Goal: Task Accomplishment & Management: Manage account settings

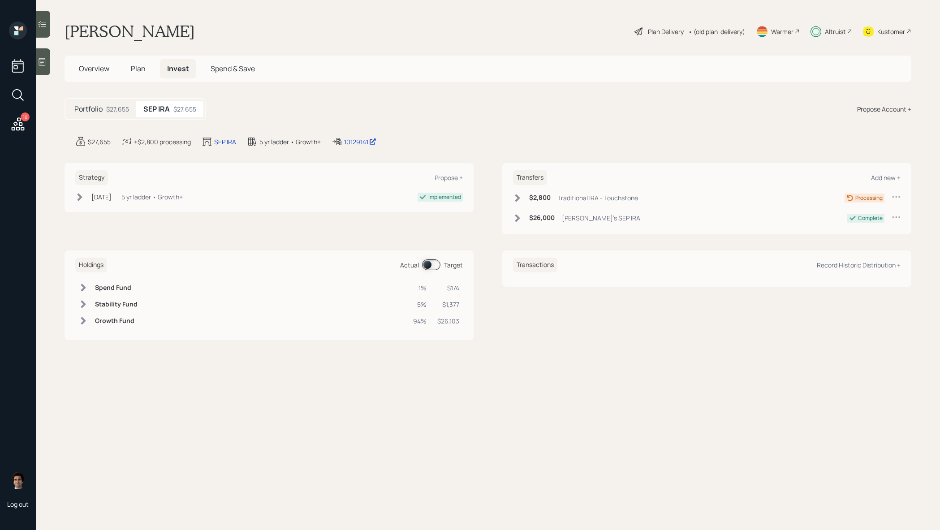
click at [671, 26] on div "Plan Delivery" at bounding box center [659, 31] width 51 height 11
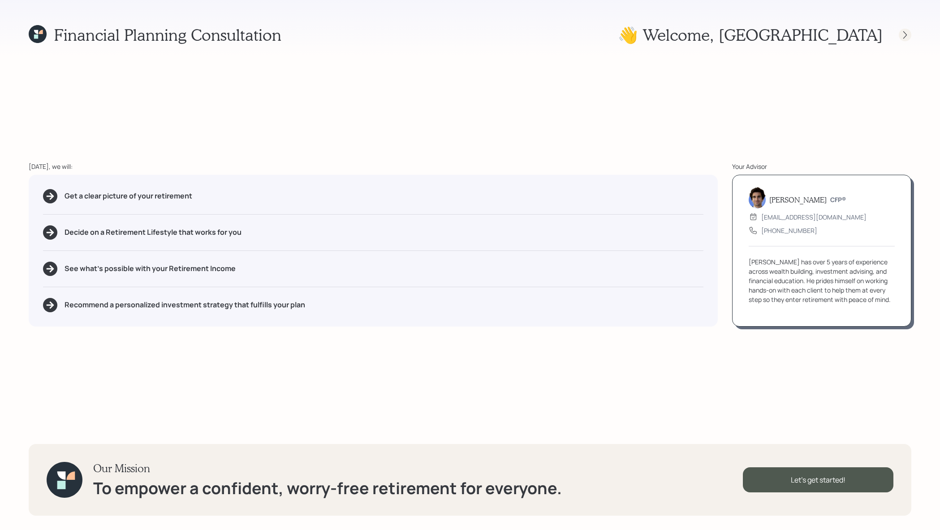
click at [907, 36] on icon at bounding box center [905, 34] width 9 height 9
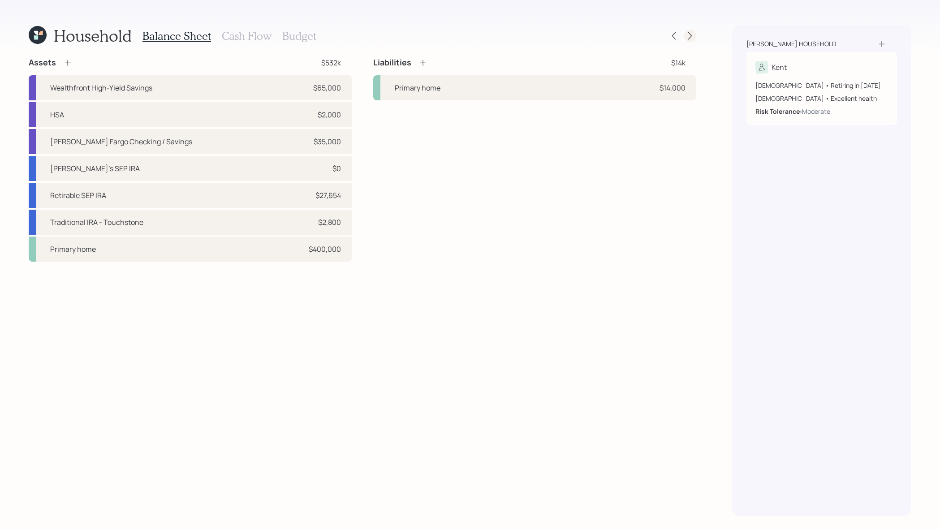
click at [692, 32] on icon at bounding box center [690, 35] width 9 height 9
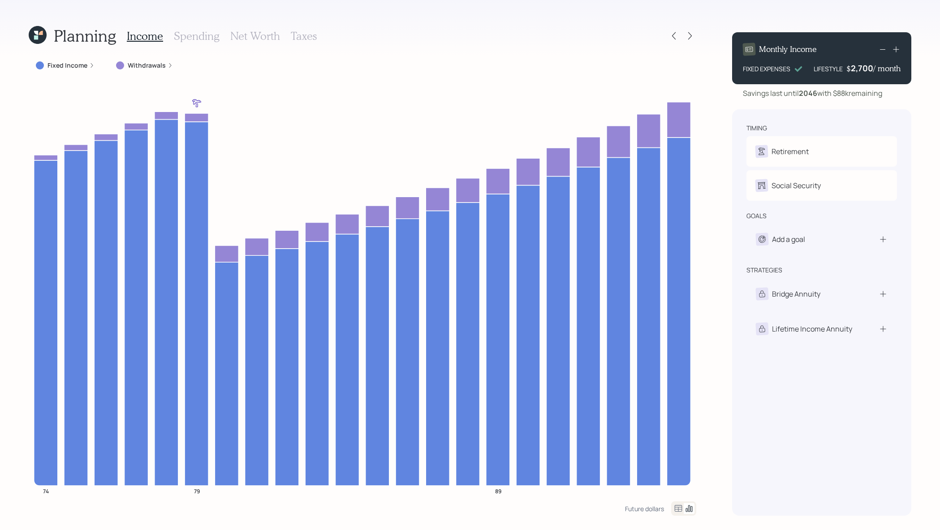
click at [132, 68] on label "Withdrawals" at bounding box center [147, 65] width 38 height 9
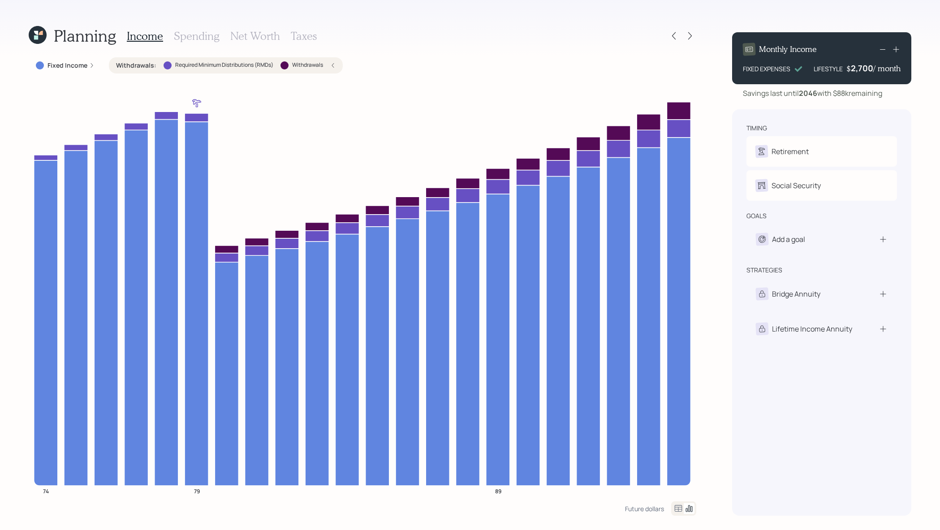
click at [139, 63] on label "Withdrawals :" at bounding box center [136, 65] width 40 height 9
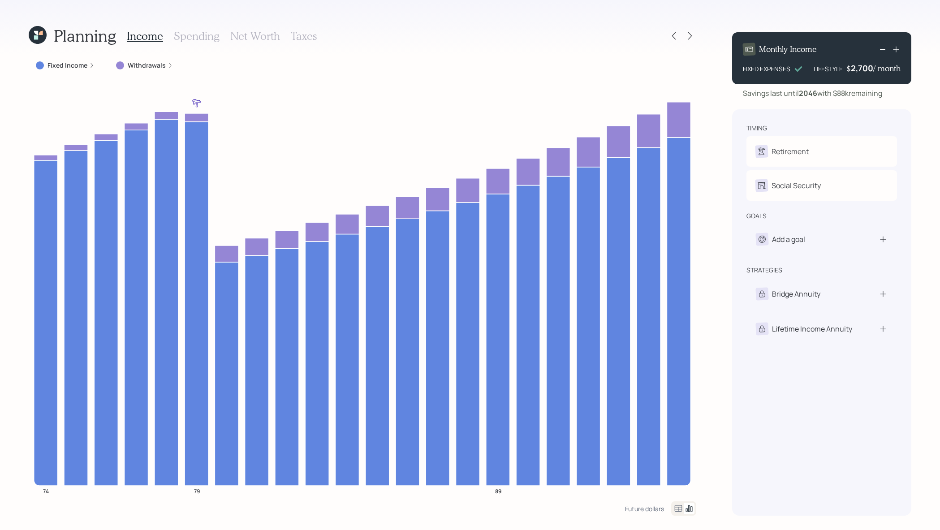
click at [139, 63] on label "Withdrawals" at bounding box center [147, 65] width 38 height 9
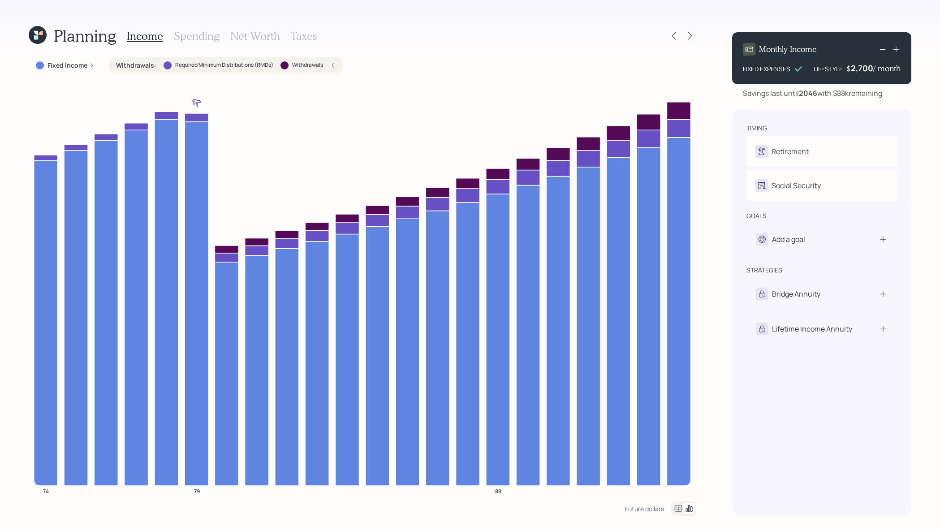
click at [311, 64] on label "Withdrawals" at bounding box center [307, 65] width 31 height 8
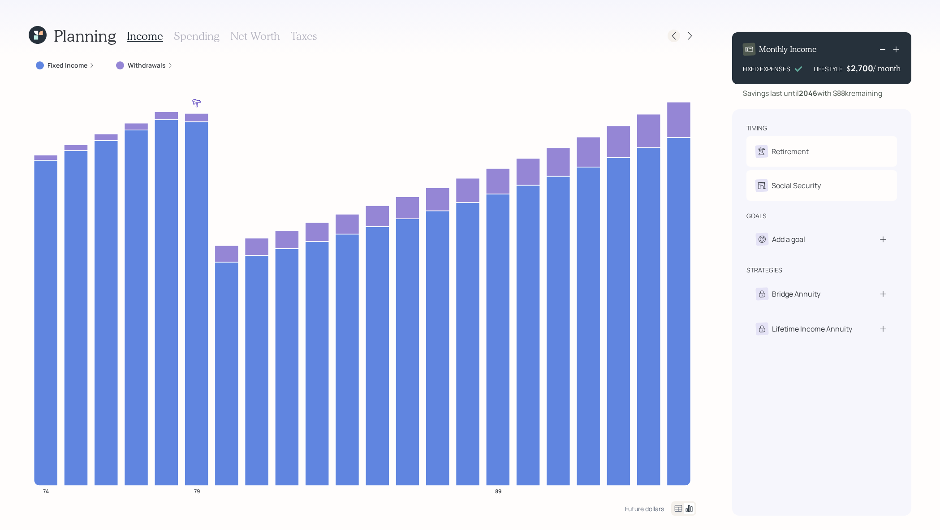
click at [678, 33] on icon at bounding box center [674, 35] width 9 height 9
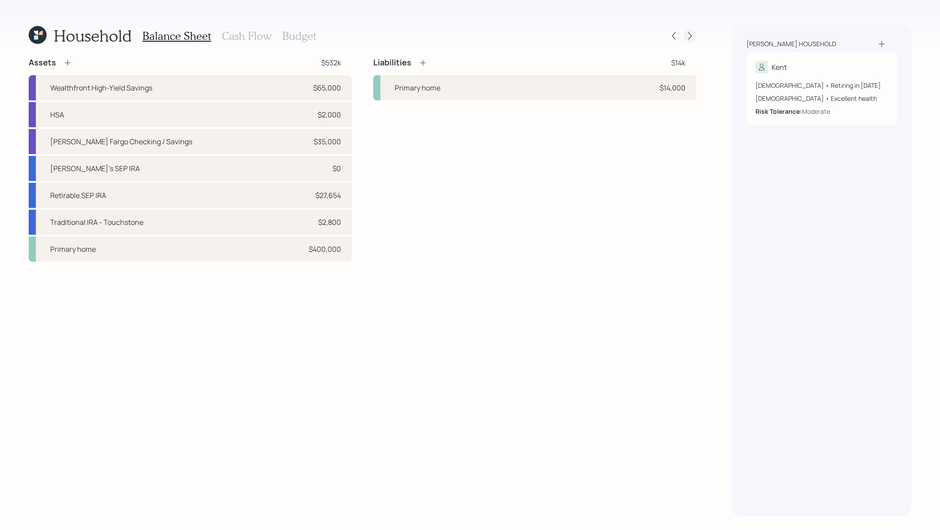
click at [687, 34] on icon at bounding box center [690, 35] width 9 height 9
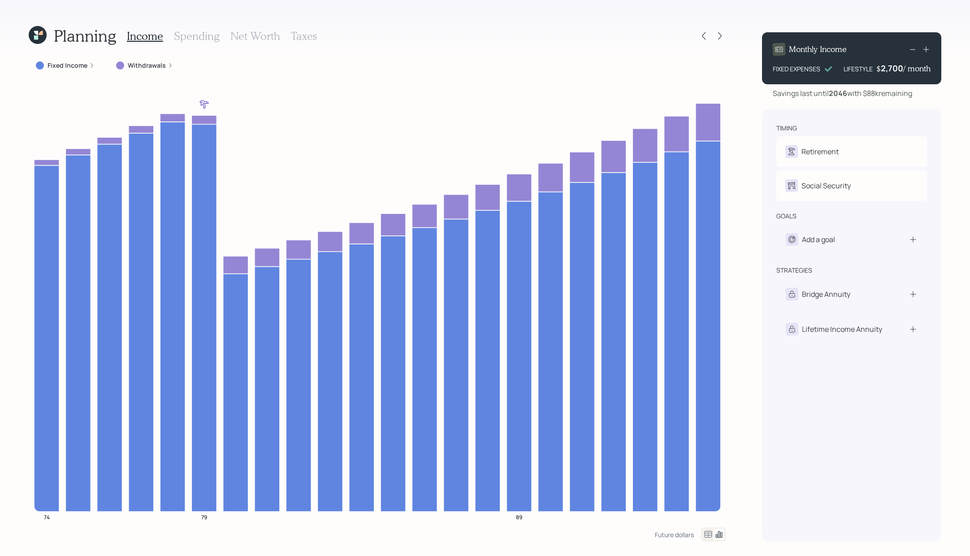
click at [42, 38] on icon at bounding box center [38, 35] width 18 height 18
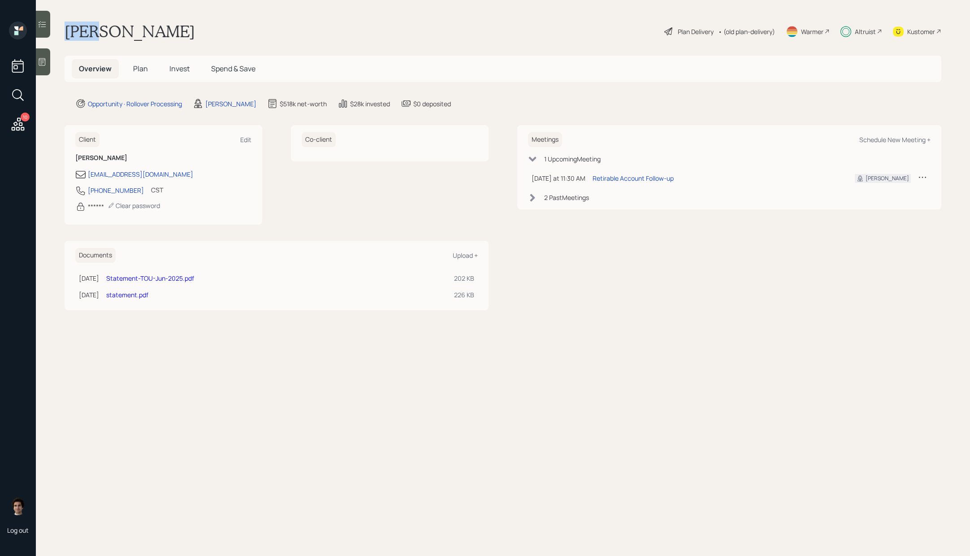
click at [42, 38] on main "[PERSON_NAME] Plan Delivery • (old plan-delivery) Warmer Altruist Kustomer Over…" at bounding box center [503, 278] width 934 height 556
click at [178, 70] on span "Invest" at bounding box center [179, 69] width 20 height 10
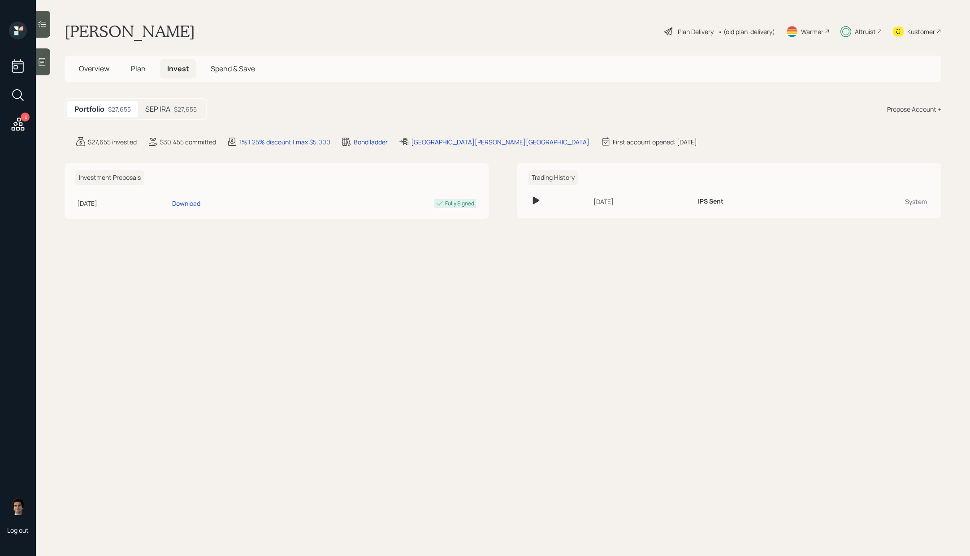
click at [170, 107] on h5 "SEP IRA" at bounding box center [157, 109] width 25 height 9
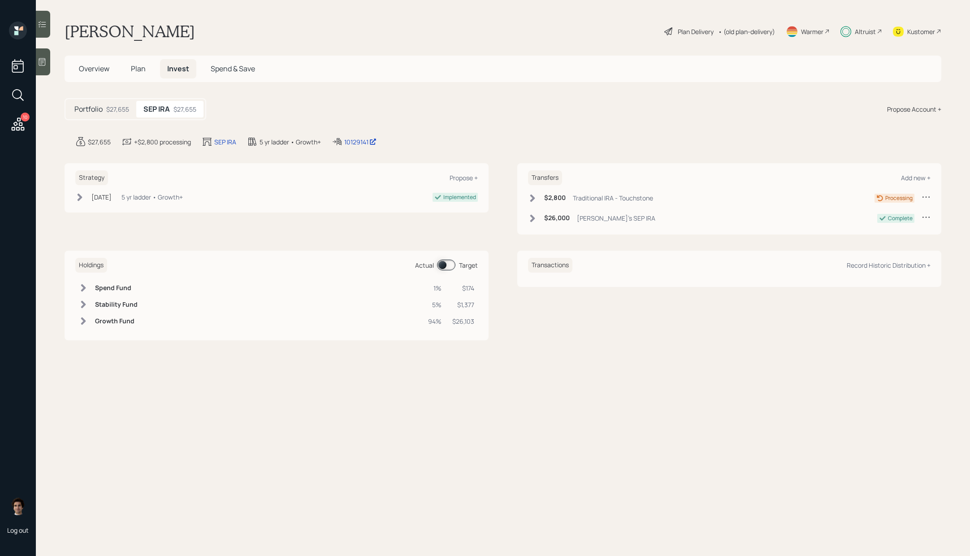
click at [104, 69] on span "Overview" at bounding box center [94, 69] width 30 height 10
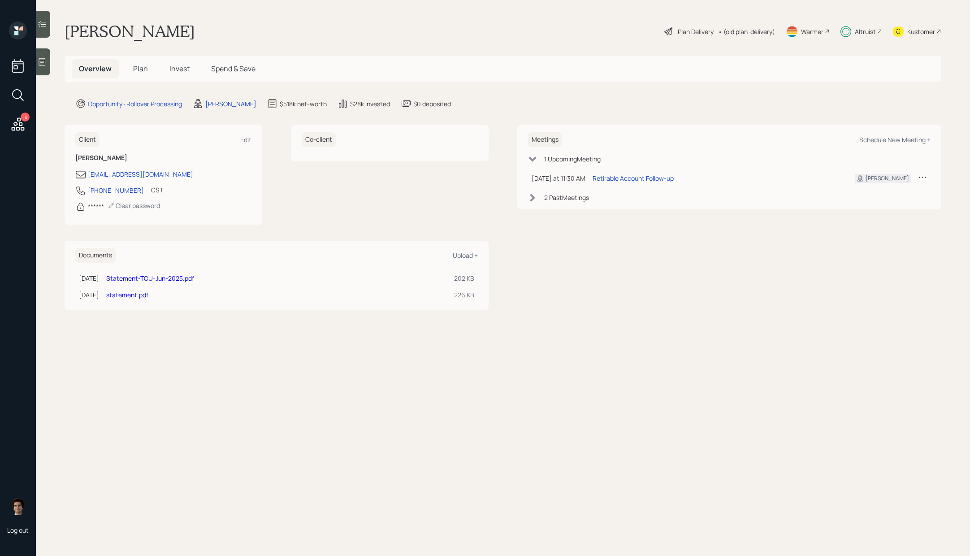
click at [137, 70] on span "Plan" at bounding box center [140, 69] width 15 height 10
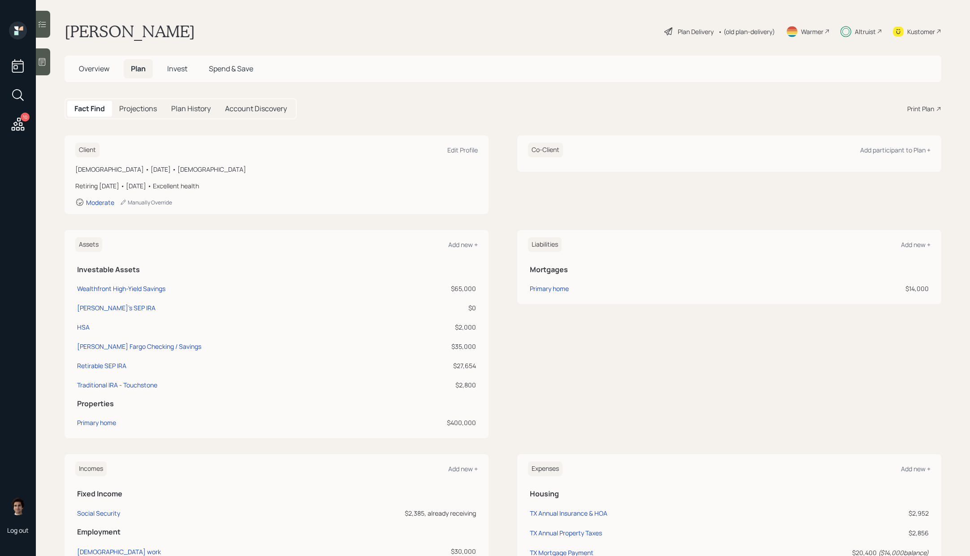
click at [187, 69] on span "Invest" at bounding box center [177, 69] width 20 height 10
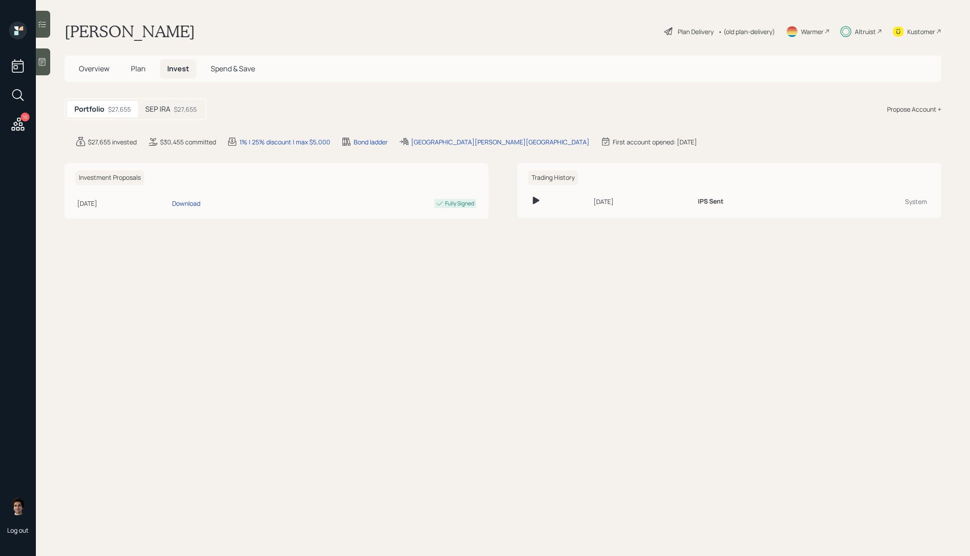
click at [171, 118] on div "Portfolio $27,655 SEP IRA $27,655" at bounding box center [136, 109] width 142 height 22
click at [169, 108] on h5 "SEP IRA" at bounding box center [157, 109] width 25 height 9
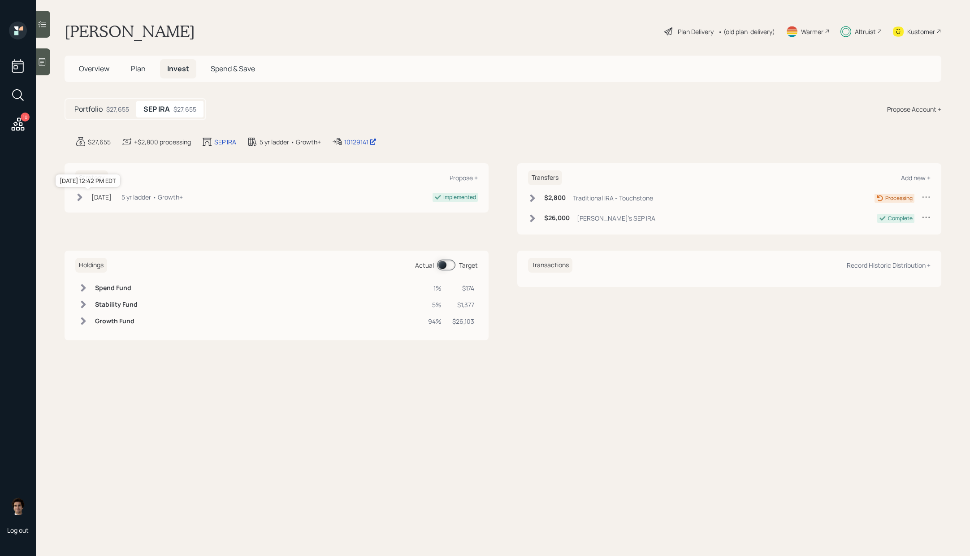
click at [97, 194] on div "[DATE]" at bounding box center [101, 196] width 20 height 9
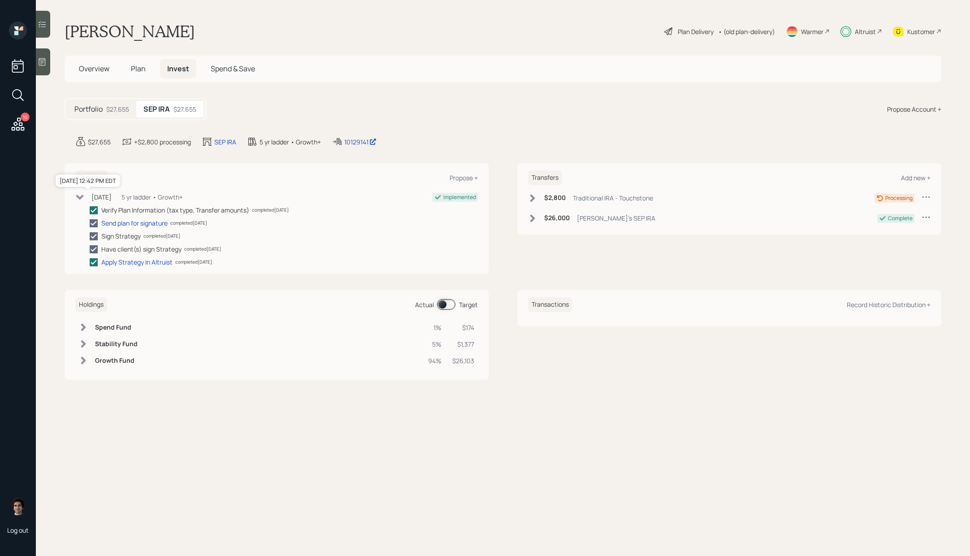
click at [97, 194] on div "[DATE]" at bounding box center [101, 196] width 20 height 9
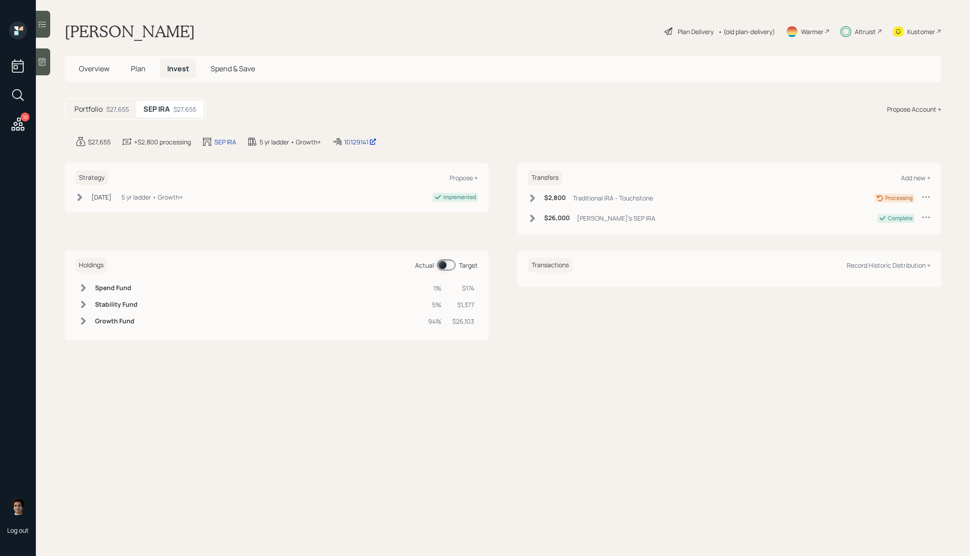
click at [678, 30] on div "Plan Delivery" at bounding box center [696, 31] width 36 height 9
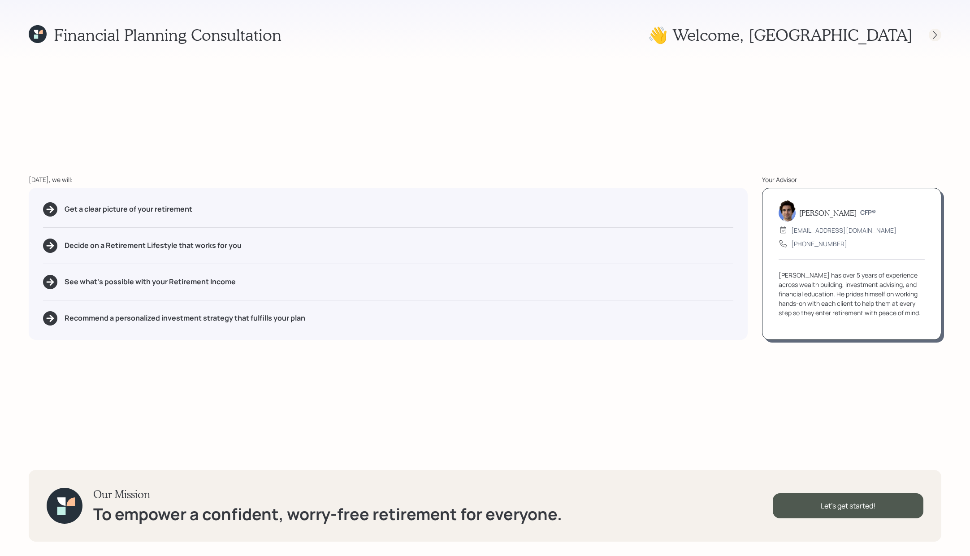
click at [938, 37] on icon at bounding box center [935, 34] width 9 height 9
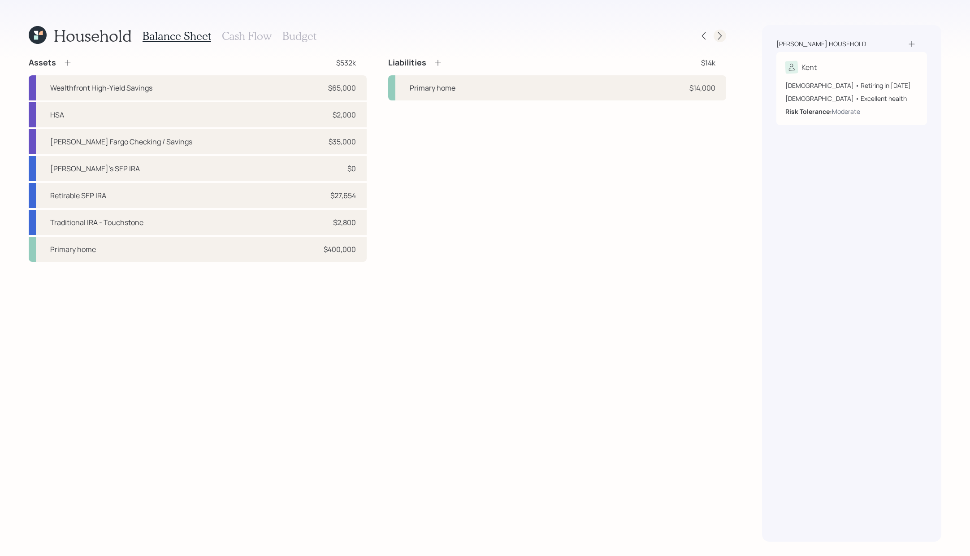
click at [717, 33] on icon at bounding box center [719, 35] width 9 height 9
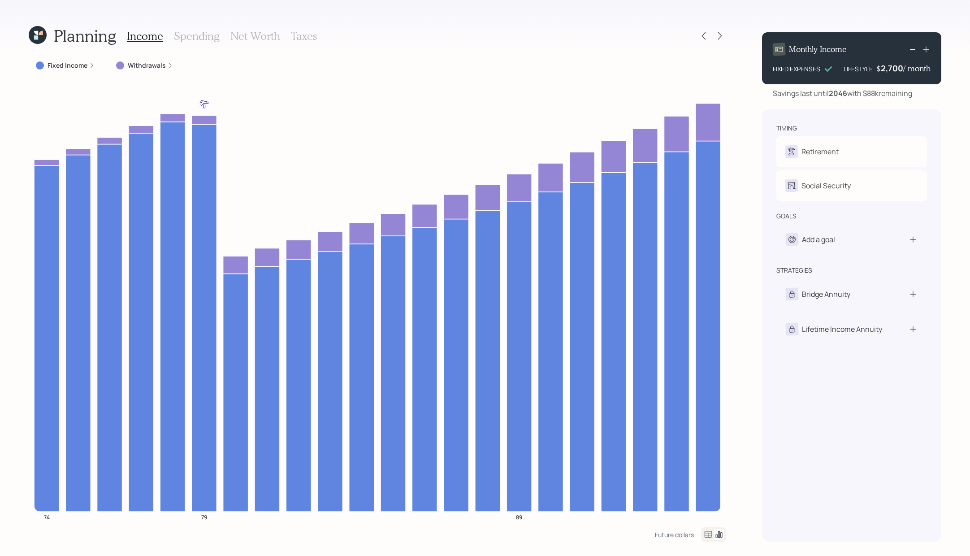
click at [134, 68] on label "Withdrawals" at bounding box center [147, 65] width 38 height 9
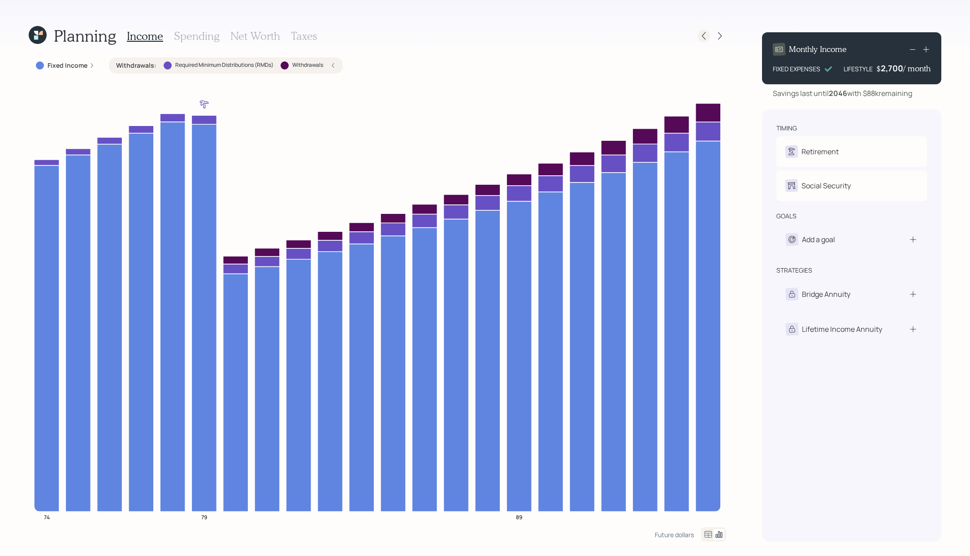
click at [703, 33] on icon at bounding box center [703, 35] width 9 height 9
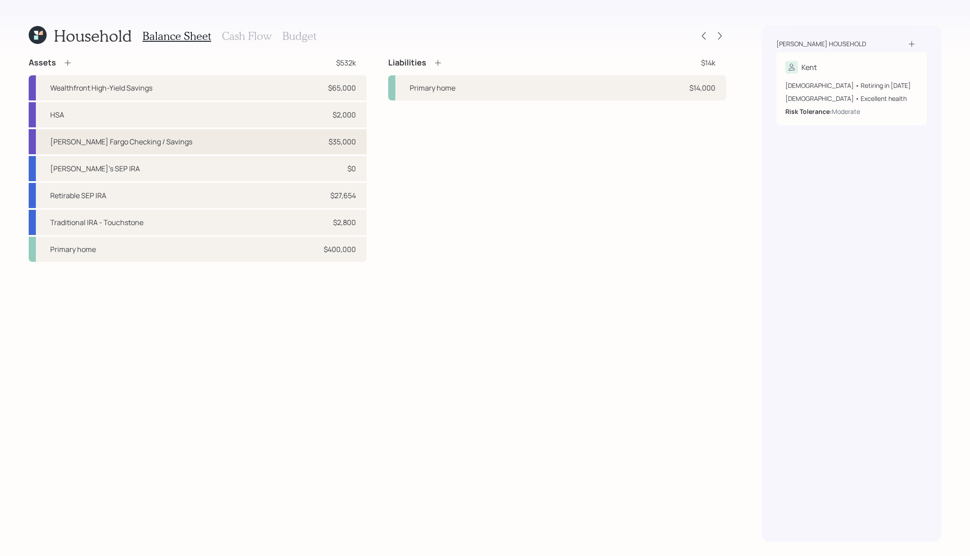
click at [202, 150] on div "[PERSON_NAME] Fargo Checking / Savings $35,000" at bounding box center [198, 141] width 338 height 25
select select "cash"
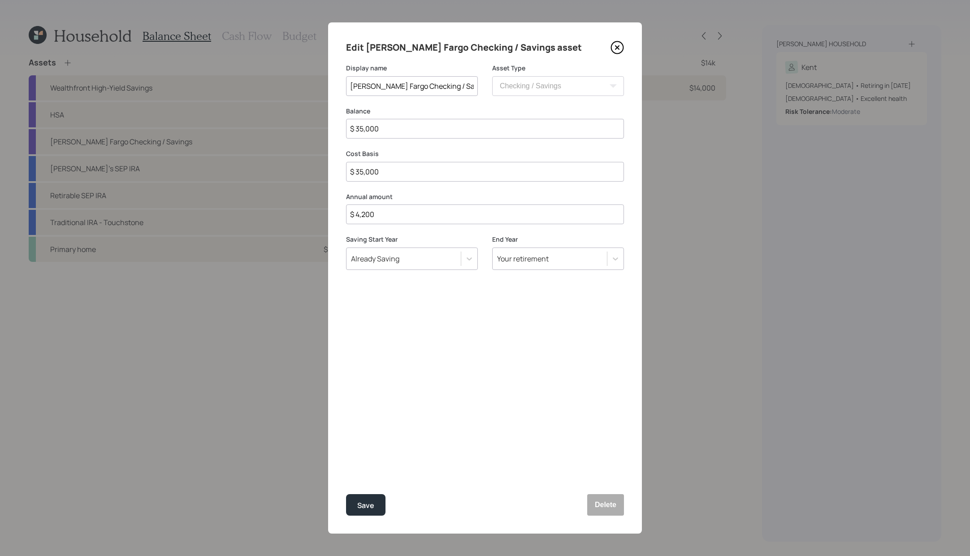
click at [625, 45] on div "Edit [PERSON_NAME] Fargo Checking / Savings asset Display name [PERSON_NAME] Fa…" at bounding box center [485, 277] width 314 height 511
click at [617, 45] on icon at bounding box center [616, 47] width 13 height 13
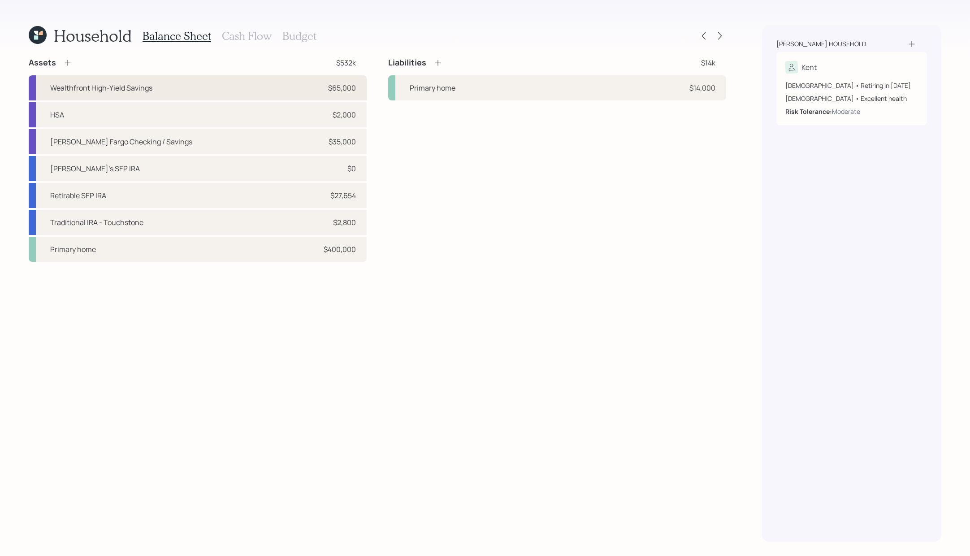
click at [278, 93] on div "Wealthfront High-Yield Savings $65,000" at bounding box center [198, 87] width 338 height 25
select select "emergency_fund"
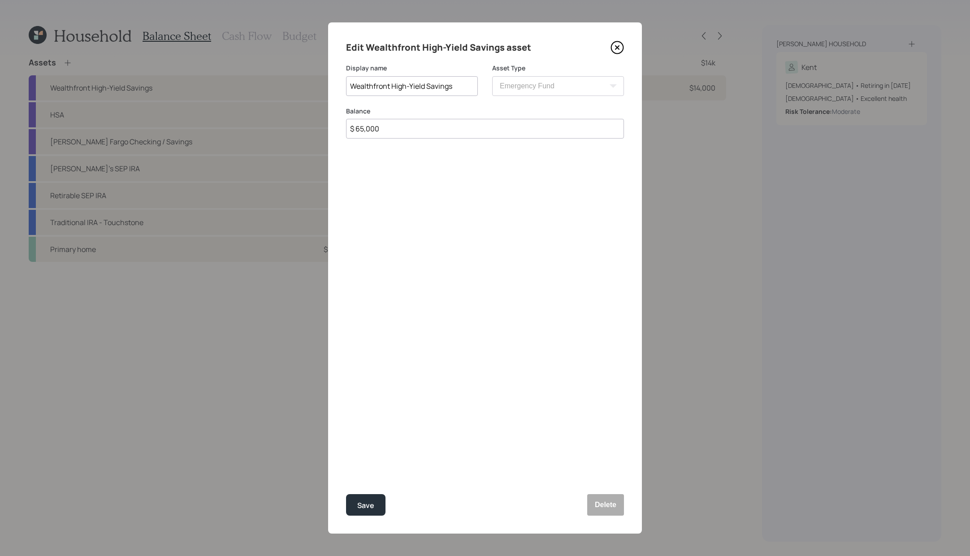
click at [623, 40] on div "Edit Wealthfront High-Yield Savings asset" at bounding box center [485, 47] width 278 height 14
click at [622, 49] on icon at bounding box center [617, 48] width 12 height 12
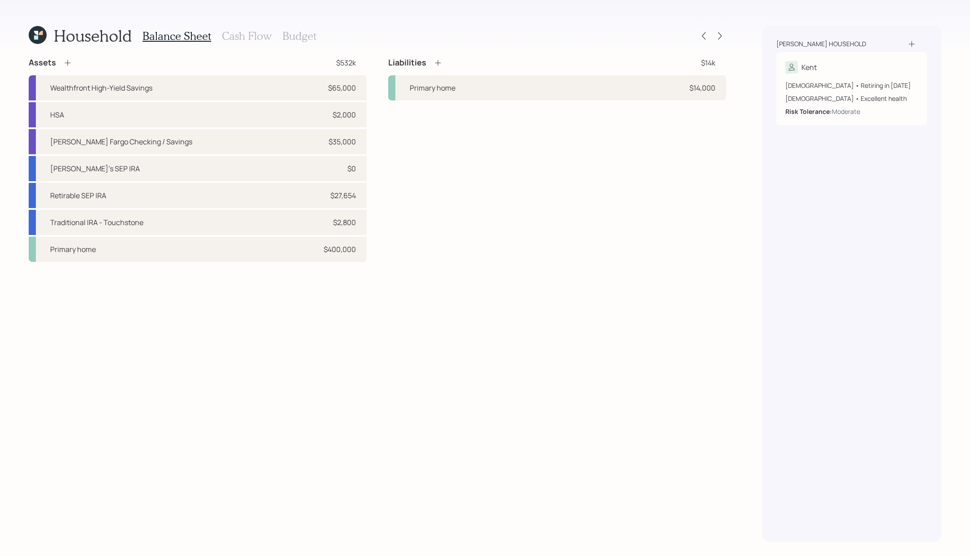
click at [285, 35] on h3 "Budget" at bounding box center [299, 36] width 34 height 13
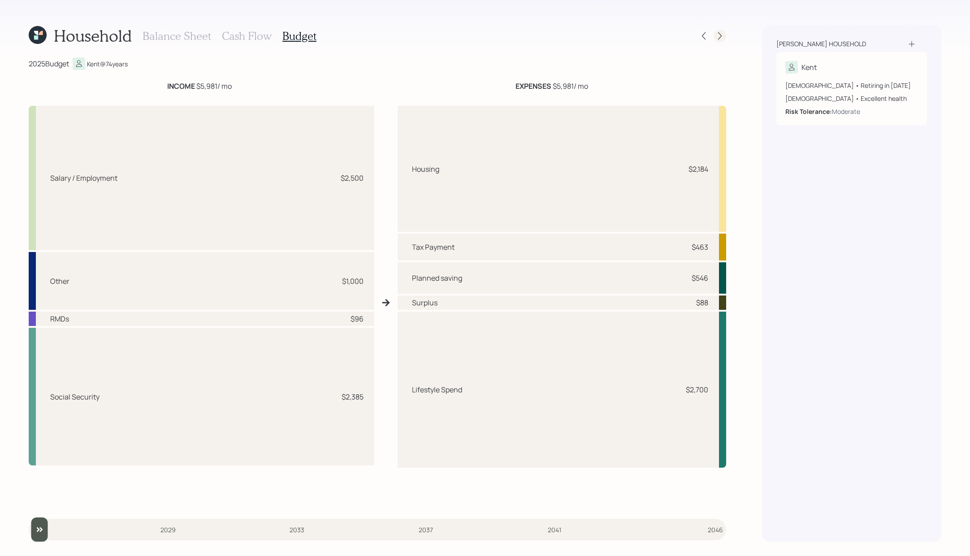
click at [717, 32] on icon at bounding box center [719, 35] width 9 height 9
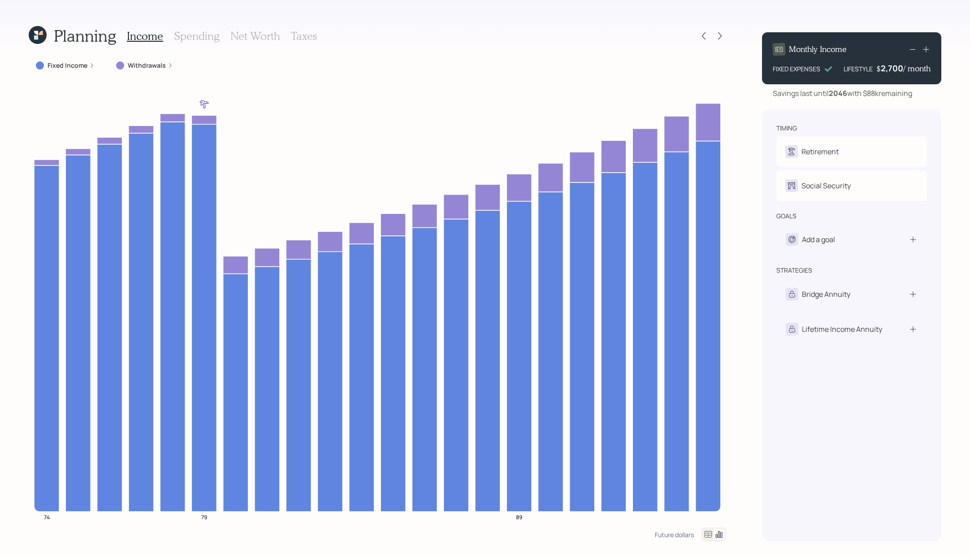
click at [717, 32] on icon at bounding box center [719, 35] width 9 height 9
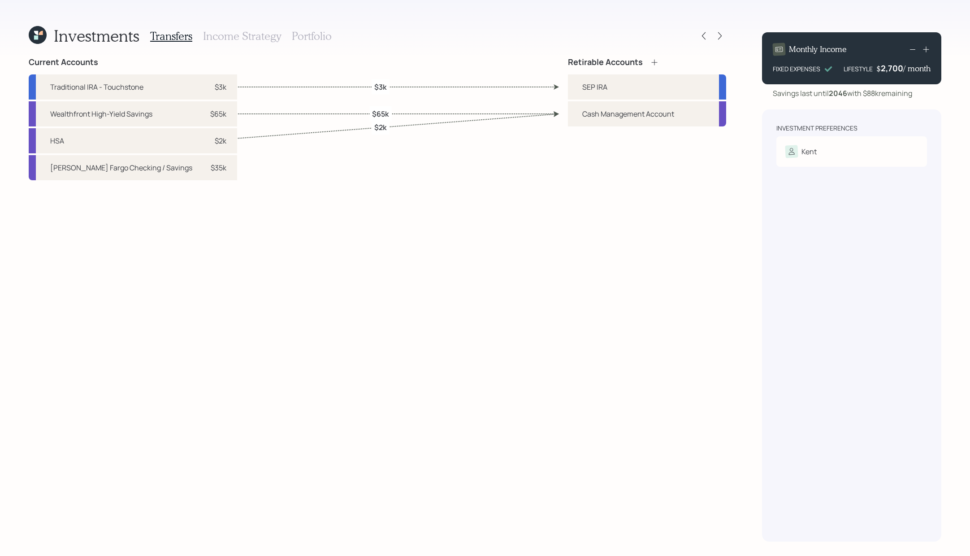
click at [301, 37] on h3 "Portfolio" at bounding box center [312, 36] width 40 height 13
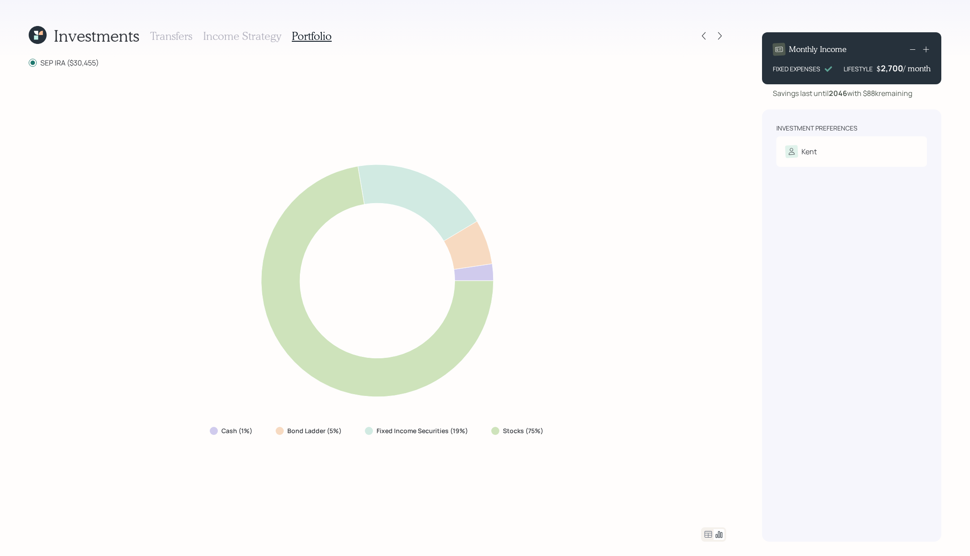
click at [709, 530] on icon at bounding box center [708, 534] width 11 height 11
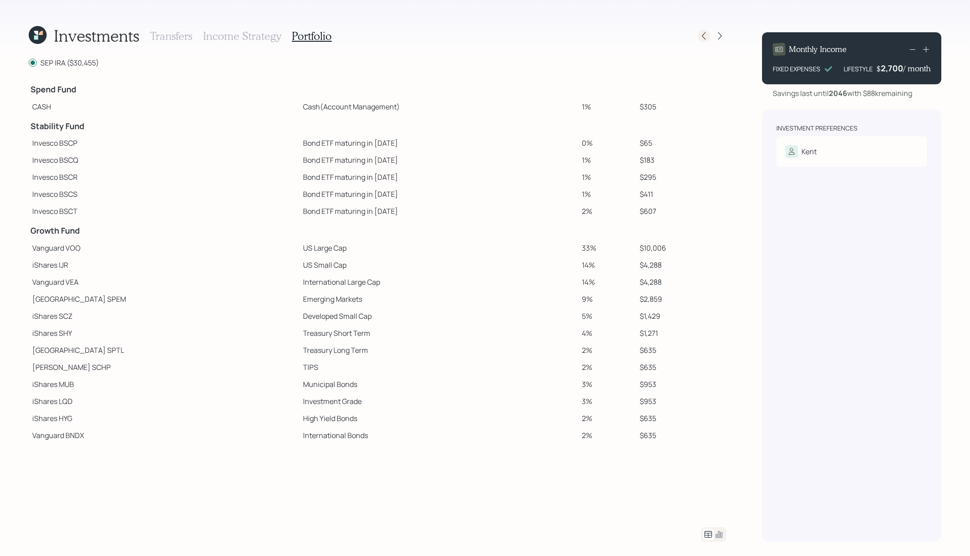
click at [701, 41] on div at bounding box center [703, 36] width 13 height 13
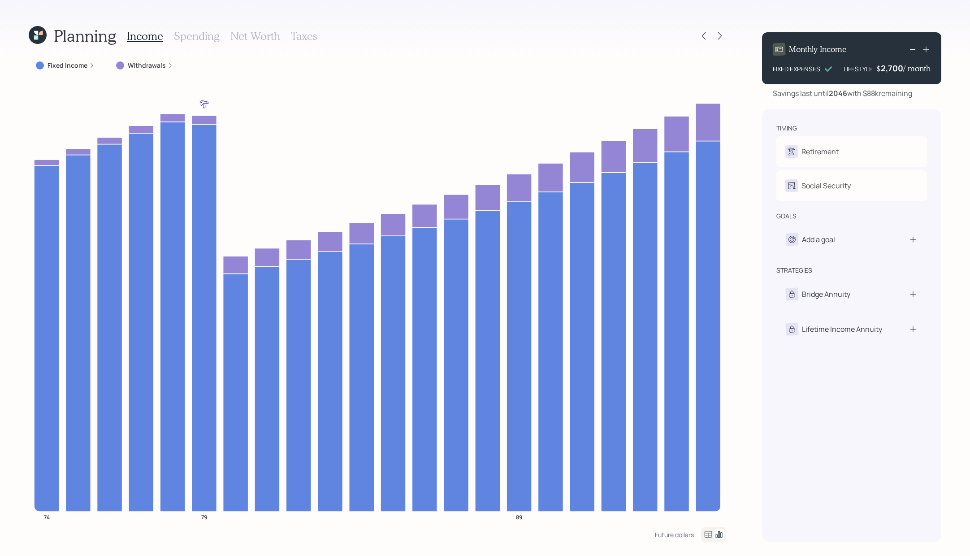
click at [70, 68] on label "Fixed Income" at bounding box center [68, 65] width 40 height 9
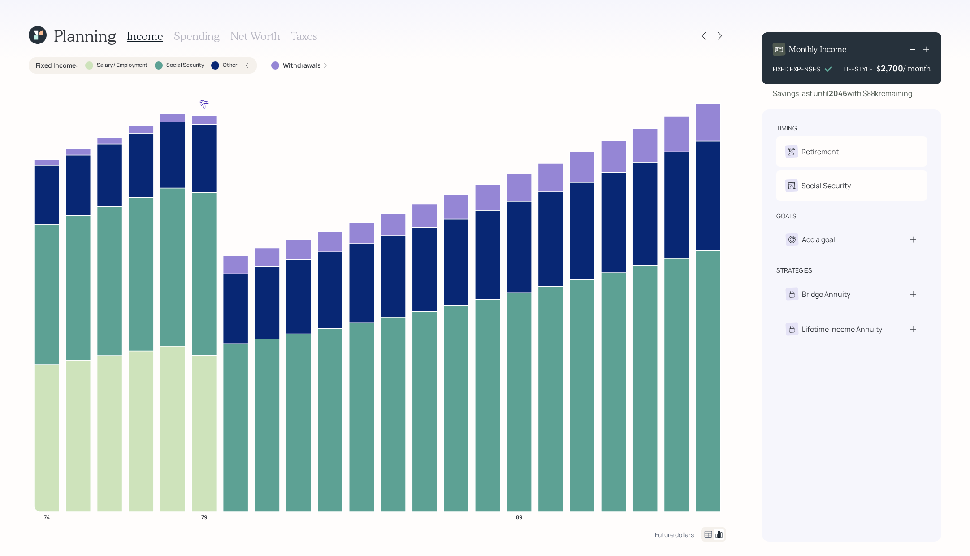
click at [70, 68] on label "Fixed Income :" at bounding box center [57, 65] width 42 height 9
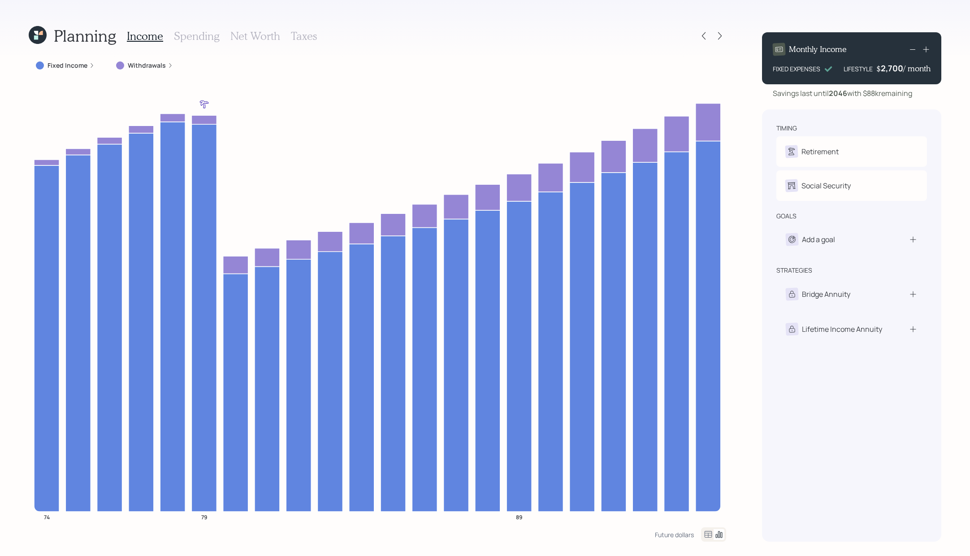
click at [695, 36] on div "Planning Income Spending Net Worth Taxes" at bounding box center [377, 36] width 697 height 22
click at [697, 36] on div at bounding box center [703, 36] width 13 height 13
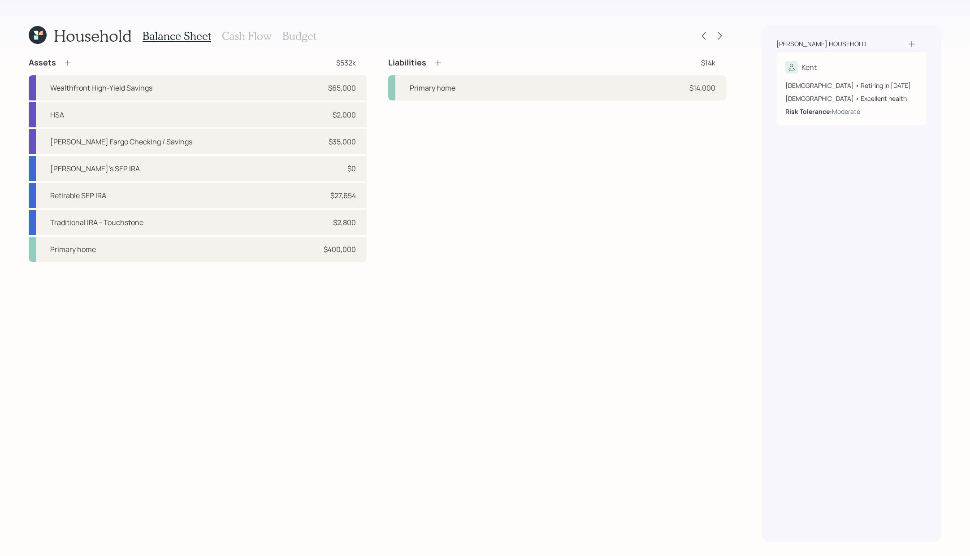
click at [259, 39] on h3 "Cash Flow" at bounding box center [247, 36] width 50 height 13
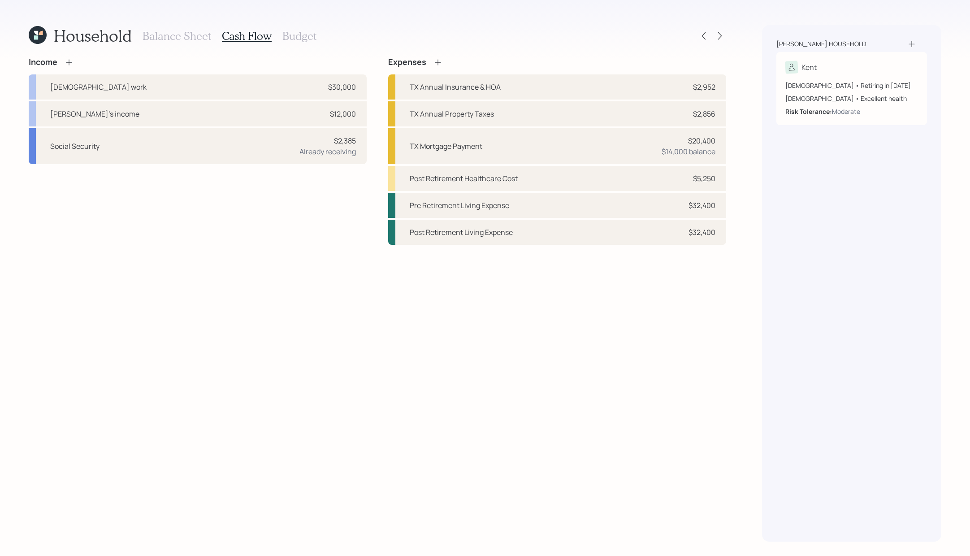
click at [202, 30] on h3 "Balance Sheet" at bounding box center [177, 36] width 69 height 13
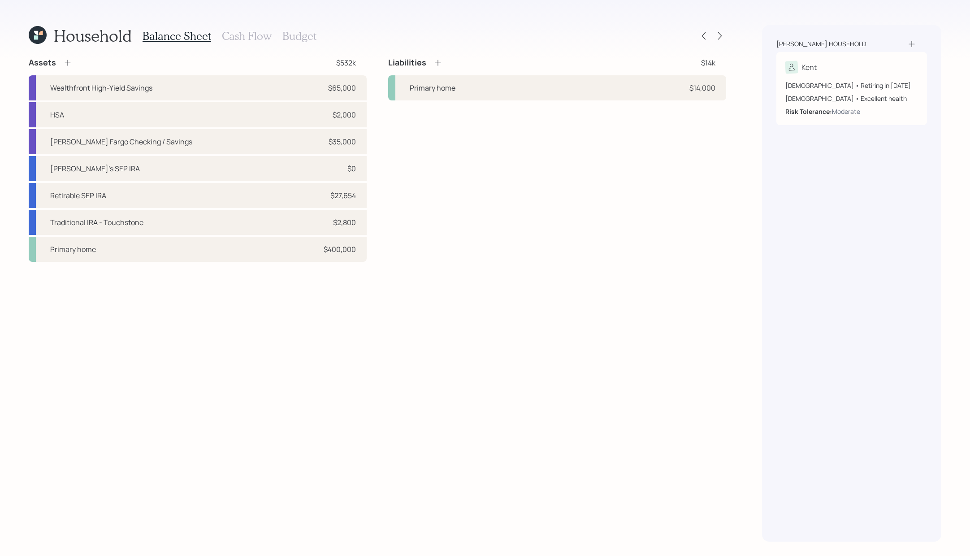
click at [254, 37] on h3 "Cash Flow" at bounding box center [247, 36] width 50 height 13
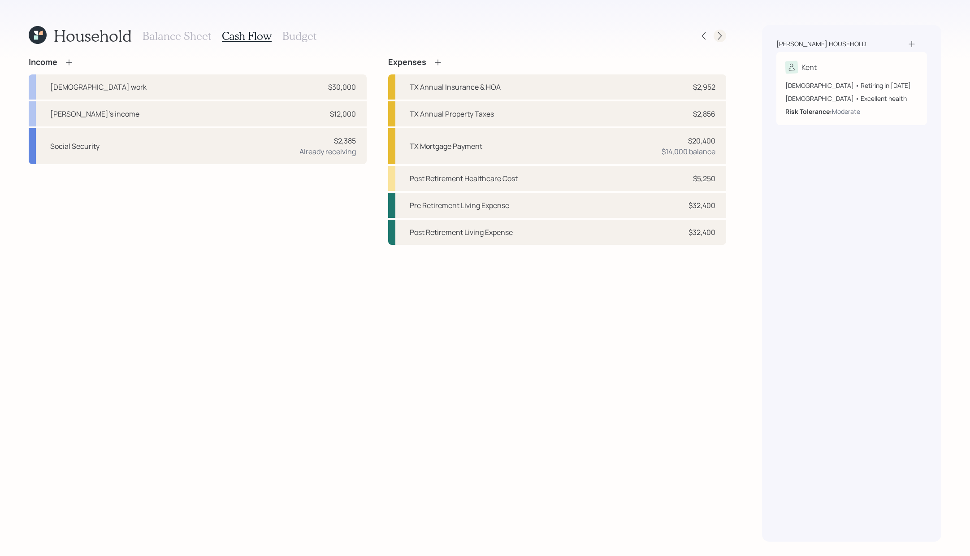
click at [720, 36] on icon at bounding box center [719, 35] width 9 height 9
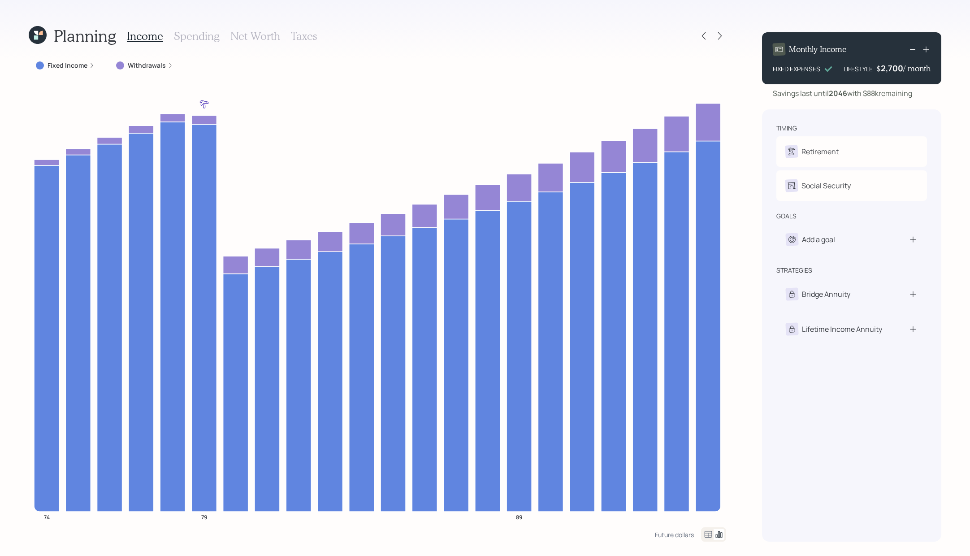
click at [186, 31] on h3 "Spending" at bounding box center [197, 36] width 46 height 13
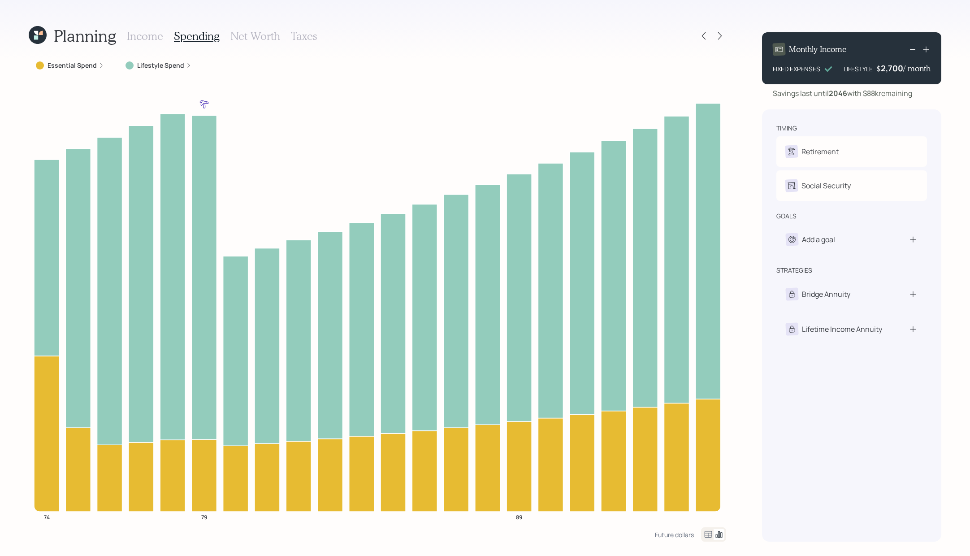
click at [705, 530] on icon at bounding box center [709, 534] width 8 height 7
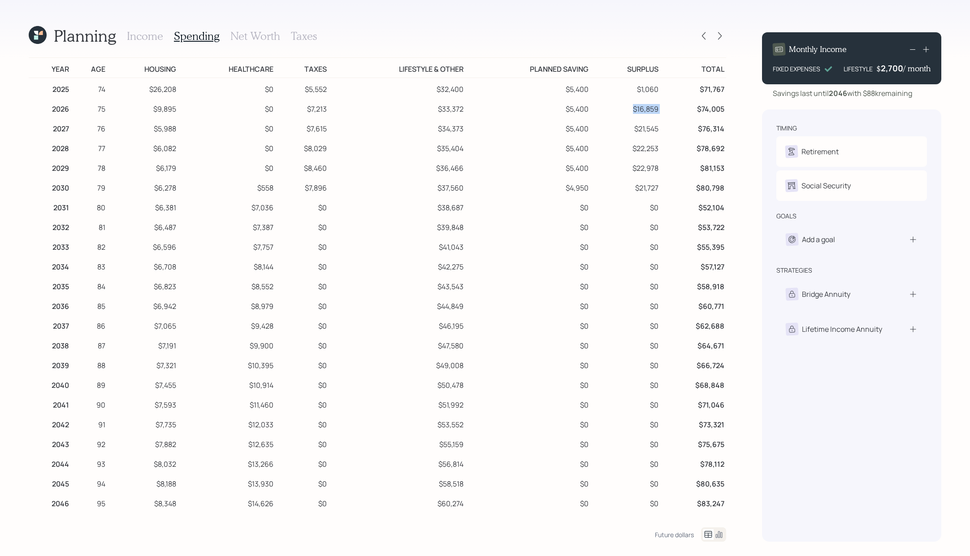
drag, startPoint x: 663, startPoint y: 111, endPoint x: 598, endPoint y: 112, distance: 64.6
click at [598, 112] on tr "2026 75 $9,895 $0 $7,213 $33,372 $5,400 $16,859 $74,005" at bounding box center [377, 108] width 697 height 20
click at [680, 157] on td "$81,153" at bounding box center [693, 167] width 66 height 20
drag, startPoint x: 670, startPoint y: 108, endPoint x: 613, endPoint y: 109, distance: 57.0
click at [613, 109] on tr "2026 75 $9,895 $0 $7,213 $33,372 $5,400 $16,859 $74,005" at bounding box center [377, 108] width 697 height 20
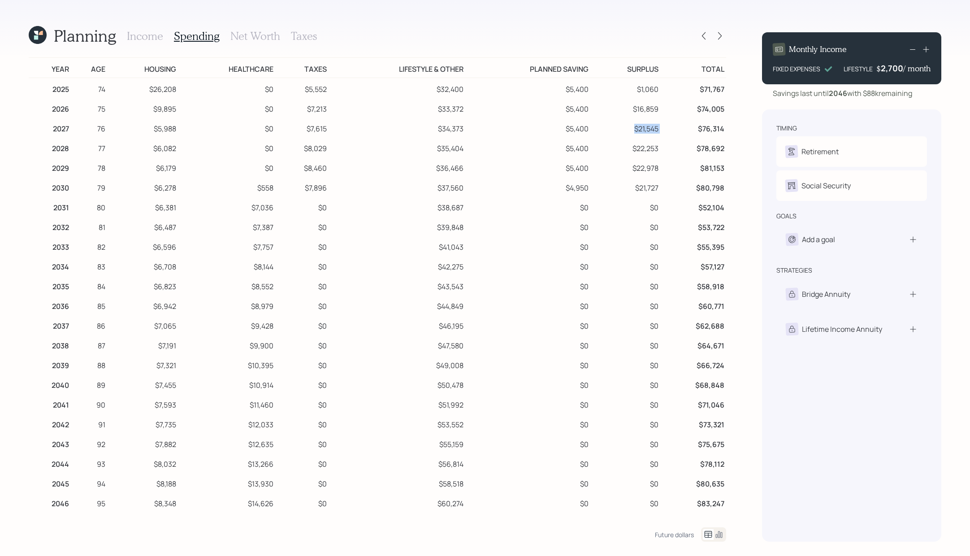
drag, startPoint x: 675, startPoint y: 125, endPoint x: 616, endPoint y: 130, distance: 59.5
click at [616, 130] on tr "2027 76 $5,988 $0 $7,615 $34,373 $5,400 $21,545 $76,314" at bounding box center [377, 127] width 697 height 20
drag, startPoint x: 665, startPoint y: 148, endPoint x: 611, endPoint y: 148, distance: 54.2
click at [611, 148] on tr "2028 77 $6,082 $0 $8,029 $35,404 $5,400 $22,253 $78,692" at bounding box center [377, 147] width 697 height 20
drag, startPoint x: 664, startPoint y: 165, endPoint x: 635, endPoint y: 165, distance: 29.1
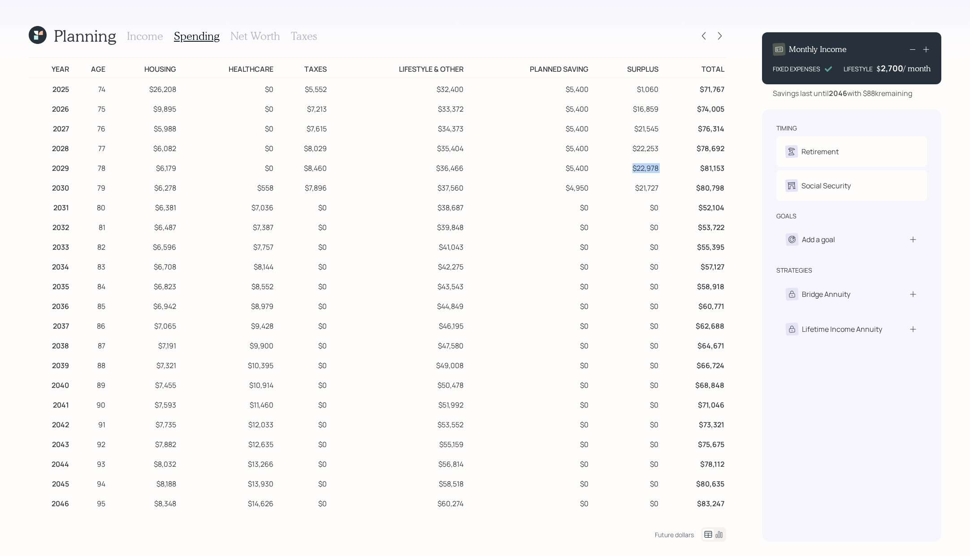
click at [635, 165] on tr "2029 78 $6,179 $0 $8,460 $36,466 $5,400 $22,978 $81,153" at bounding box center [377, 167] width 697 height 20
drag, startPoint x: 671, startPoint y: 183, endPoint x: 631, endPoint y: 183, distance: 39.9
click at [633, 183] on tr "2030 79 $6,278 $558 $7,896 $37,560 $4,950 $21,727 $80,798" at bounding box center [377, 187] width 697 height 20
drag, startPoint x: 660, startPoint y: 204, endPoint x: 639, endPoint y: 205, distance: 21.1
click at [639, 205] on td "$0" at bounding box center [625, 206] width 70 height 20
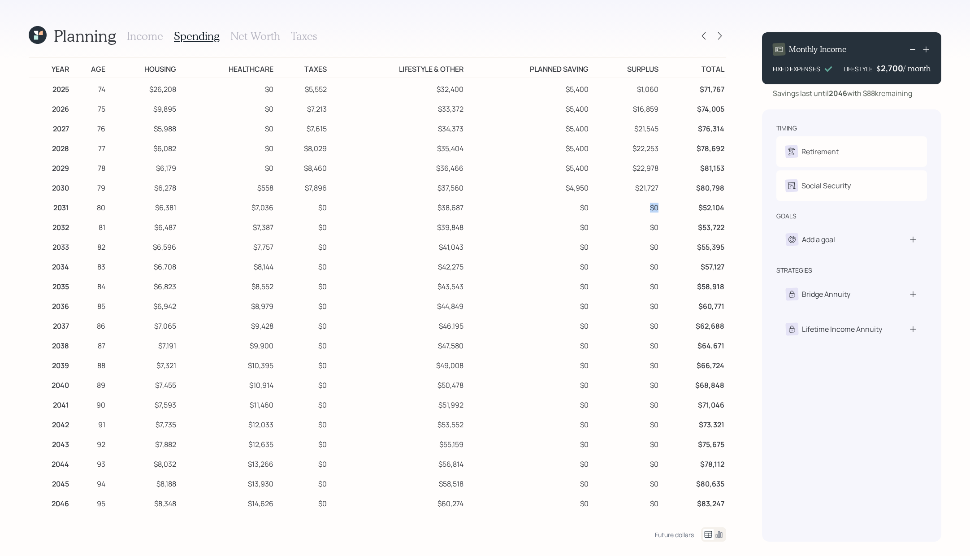
click at [638, 206] on td "$0" at bounding box center [625, 206] width 70 height 20
drag, startPoint x: 666, startPoint y: 187, endPoint x: 606, endPoint y: 192, distance: 59.8
click at [606, 192] on tr "2030 79 $6,278 $558 $7,896 $37,560 $4,950 $21,727 $80,798" at bounding box center [377, 187] width 697 height 20
click at [671, 183] on td "$80,798" at bounding box center [693, 187] width 66 height 20
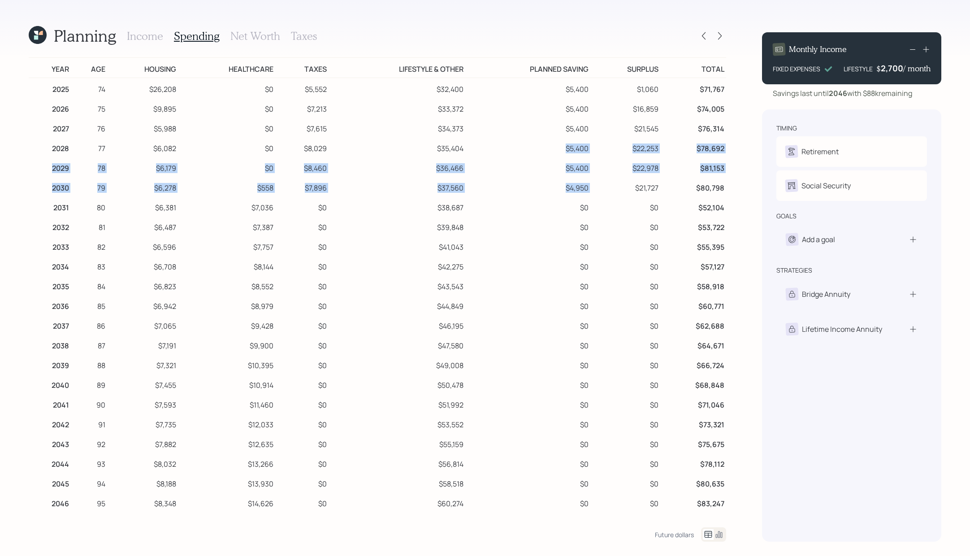
drag, startPoint x: 658, startPoint y: 177, endPoint x: 554, endPoint y: 146, distance: 108.3
click at [554, 146] on tbody "2025 74 $26,208 $0 $5,552 $32,400 $5,400 $1,060 $71,767 2026 75 $9,895 $0 $7,21…" at bounding box center [377, 295] width 697 height 434
click at [605, 169] on td "$22,978" at bounding box center [625, 167] width 70 height 20
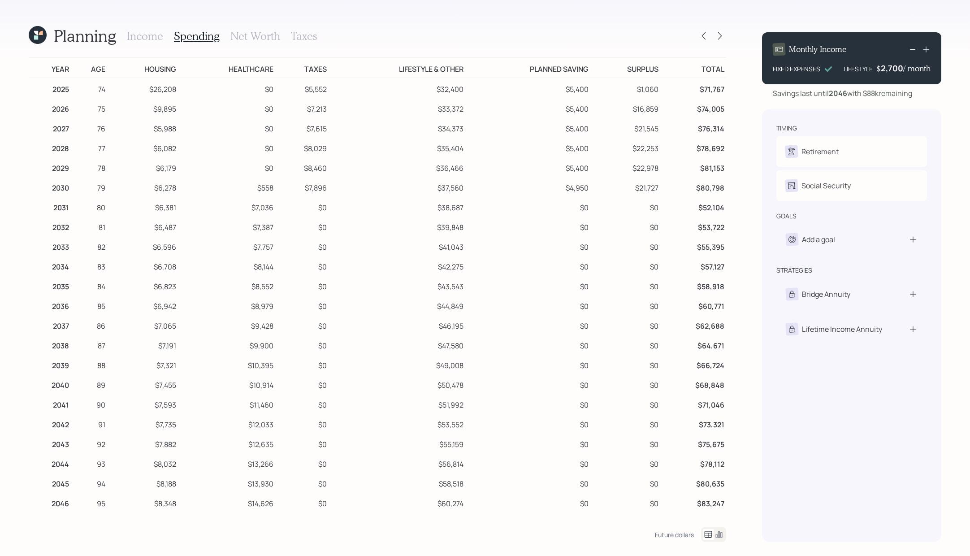
drag, startPoint x: 659, startPoint y: 174, endPoint x: 636, endPoint y: 143, distance: 38.4
click at [651, 168] on td "$22,978" at bounding box center [625, 167] width 70 height 20
click at [558, 102] on td "$5,400" at bounding box center [527, 108] width 125 height 20
drag, startPoint x: 677, startPoint y: 111, endPoint x: 635, endPoint y: 113, distance: 42.6
click at [635, 113] on tr "2026 75 $9,895 $0 $7,213 $33,372 $5,400 $16,859 $74,005" at bounding box center [377, 108] width 697 height 20
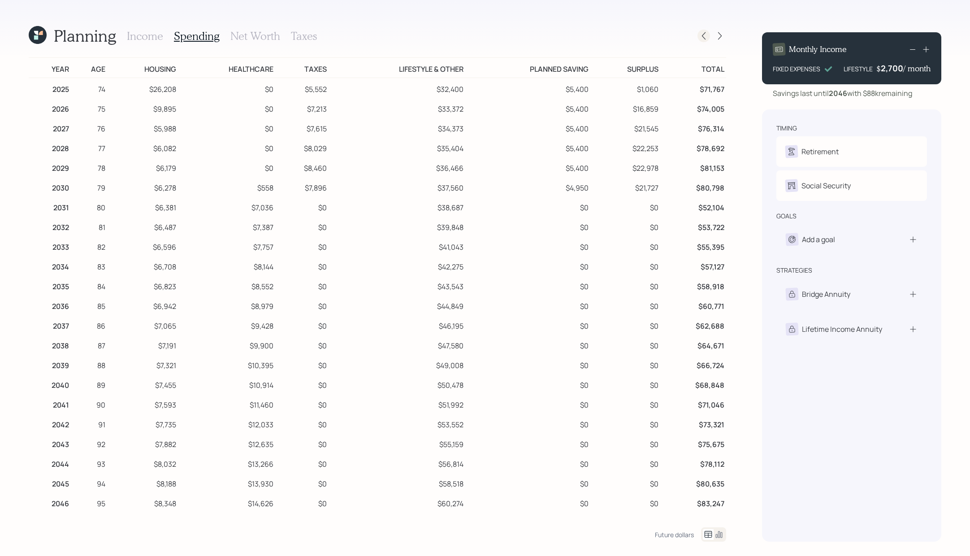
click at [703, 34] on icon at bounding box center [703, 35] width 9 height 9
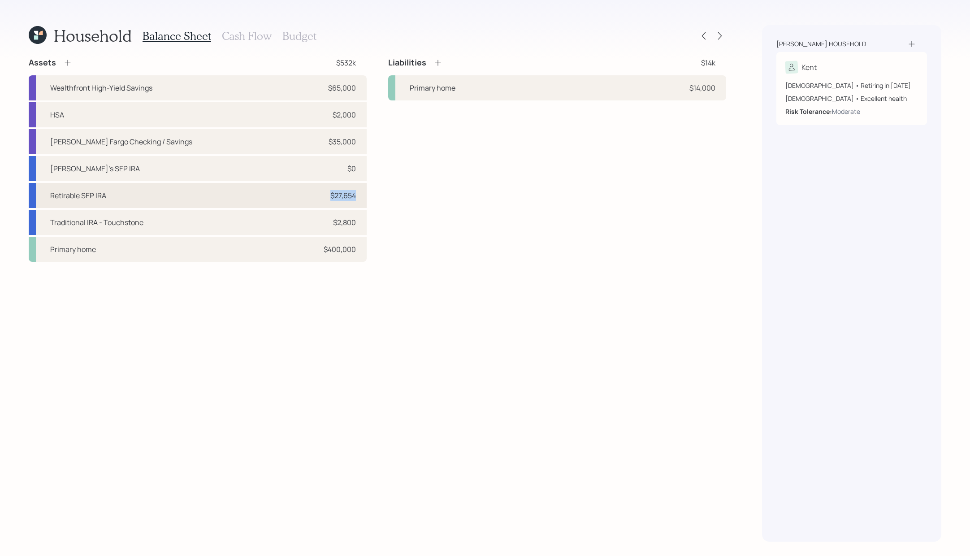
drag, startPoint x: 362, startPoint y: 200, endPoint x: 317, endPoint y: 197, distance: 45.0
click at [317, 197] on div "Retirable SEP IRA $27,654" at bounding box center [198, 195] width 338 height 25
select select "balanced"
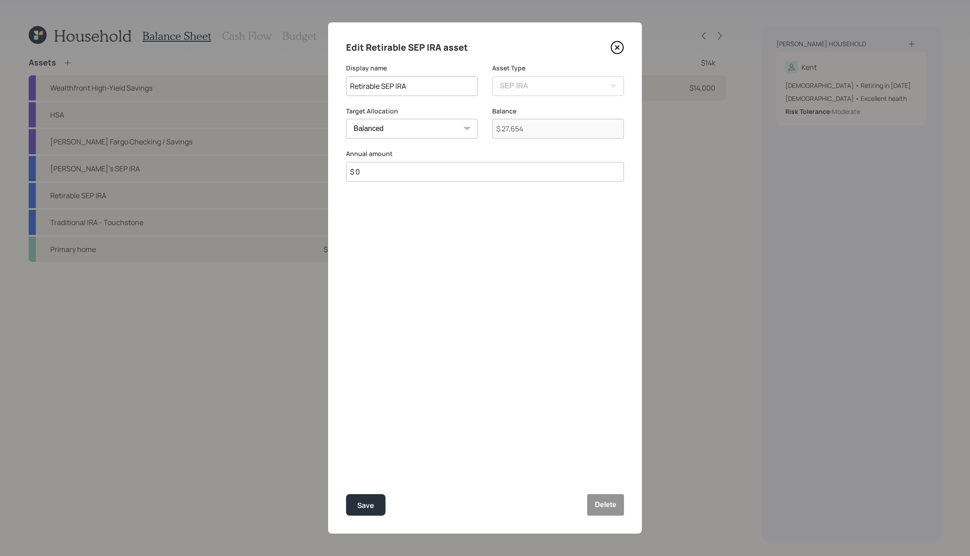
click at [617, 50] on icon at bounding box center [616, 47] width 13 height 13
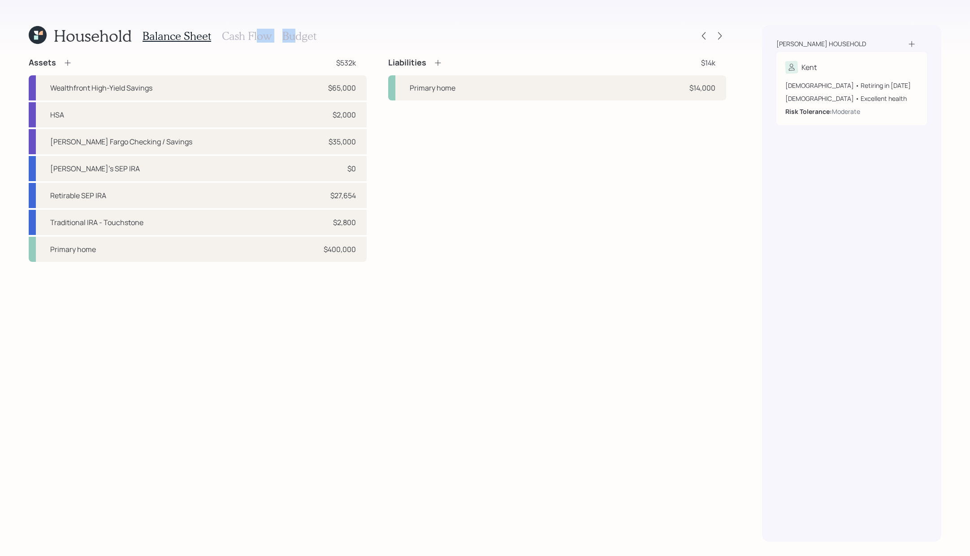
drag, startPoint x: 258, startPoint y: 42, endPoint x: 293, endPoint y: 36, distance: 34.9
click at [293, 36] on div "Balance Sheet Cash Flow Budget" at bounding box center [230, 36] width 174 height 22
click at [293, 36] on h3 "Budget" at bounding box center [299, 36] width 34 height 13
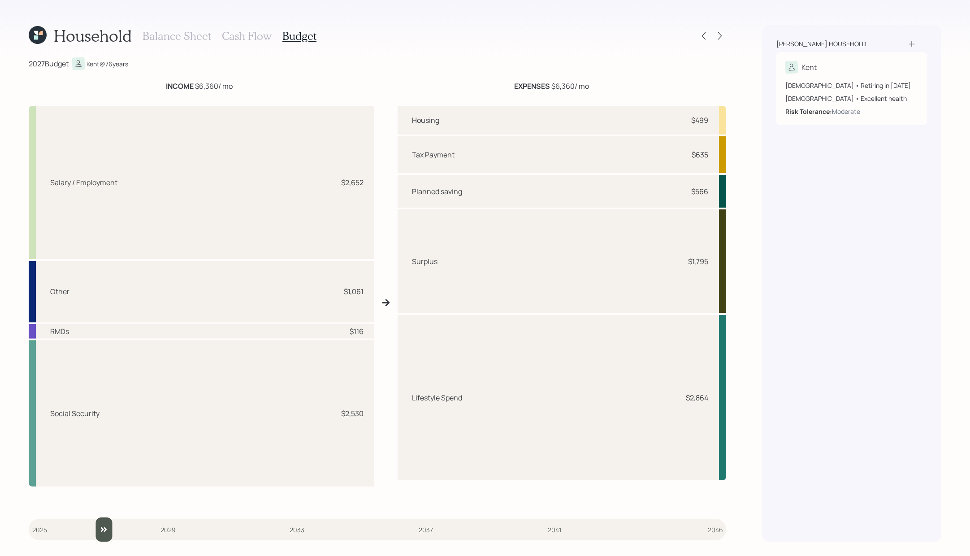
type input "2027"
drag, startPoint x: 42, startPoint y: 532, endPoint x: 104, endPoint y: 524, distance: 62.3
click at [104, 524] on input "slider" at bounding box center [377, 529] width 697 height 24
click at [189, 39] on h3 "Balance Sheet" at bounding box center [177, 36] width 69 height 13
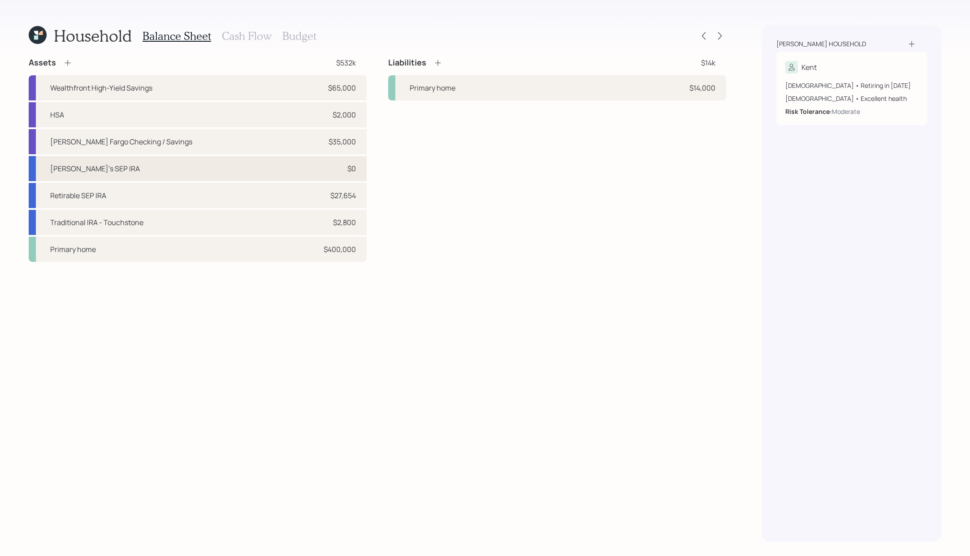
click at [242, 172] on div "[PERSON_NAME]'s SEP IRA $0" at bounding box center [198, 168] width 338 height 25
select select "ira"
select select "balanced"
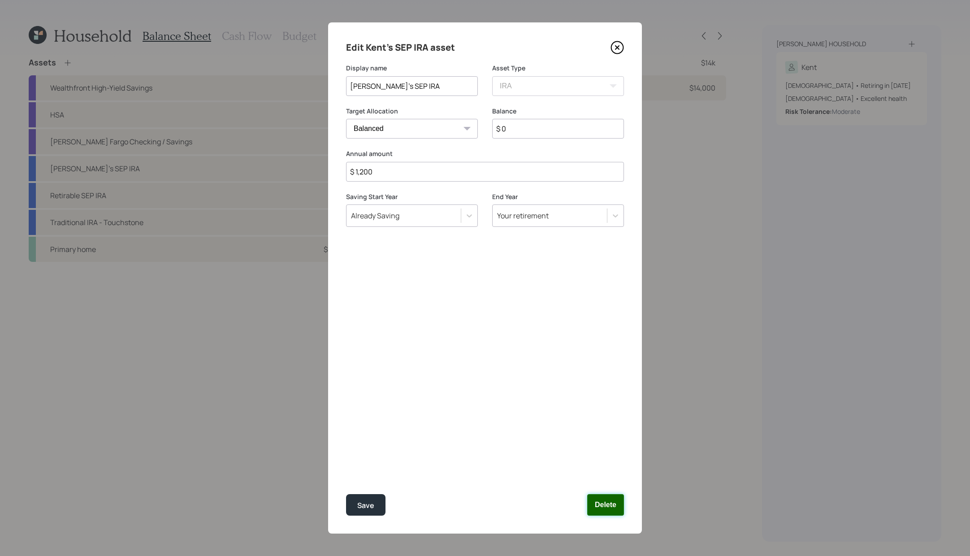
click at [613, 507] on button "Delete" at bounding box center [605, 505] width 37 height 22
